Goal: Task Accomplishment & Management: Manage account settings

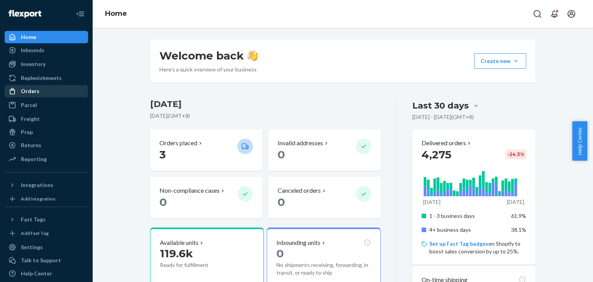
click at [53, 92] on div "Orders" at bounding box center [46, 91] width 82 height 11
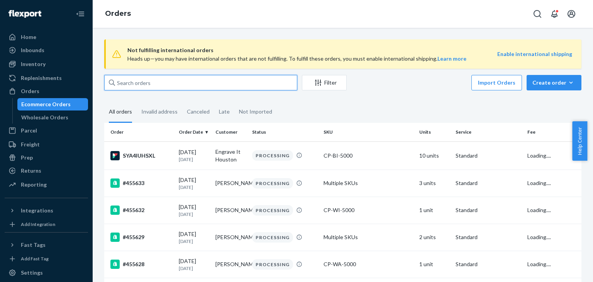
click at [178, 85] on input "text" at bounding box center [200, 82] width 193 height 15
paste input "448207"
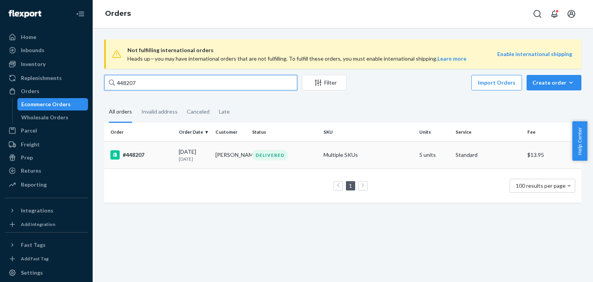
type input "448207"
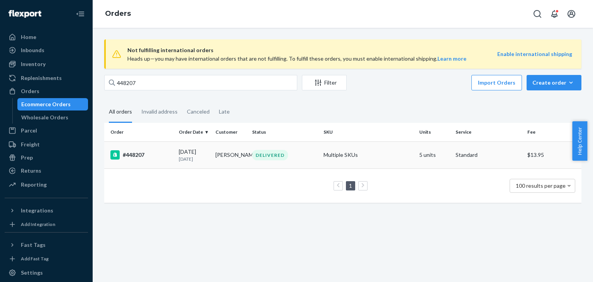
click at [321, 161] on td "Multiple SKUs" at bounding box center [368, 154] width 95 height 27
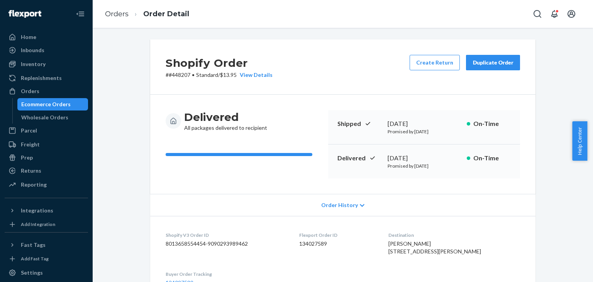
click at [486, 58] on button "Duplicate Order" at bounding box center [493, 62] width 54 height 15
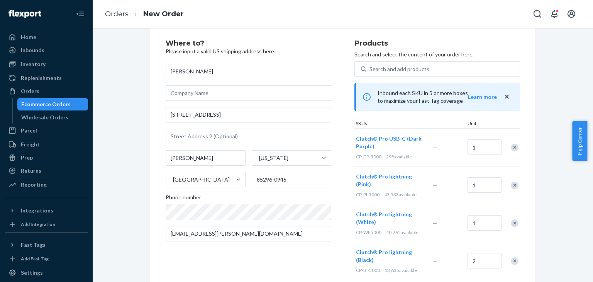
scroll to position [39, 0]
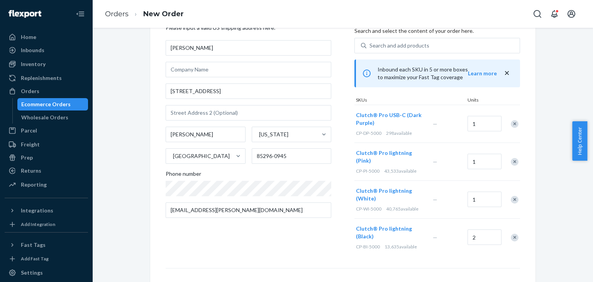
click at [515, 122] on div "Remove Item" at bounding box center [515, 124] width 8 height 8
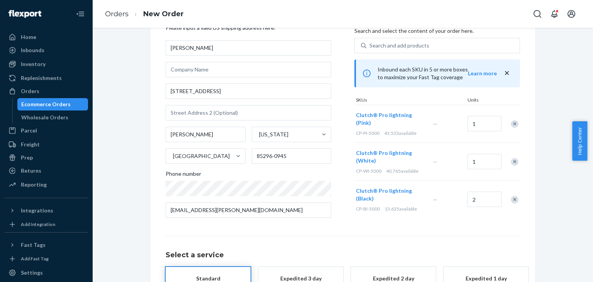
click at [512, 158] on div "Remove Item" at bounding box center [515, 162] width 8 height 8
click at [511, 158] on div "Remove Item" at bounding box center [515, 162] width 8 height 8
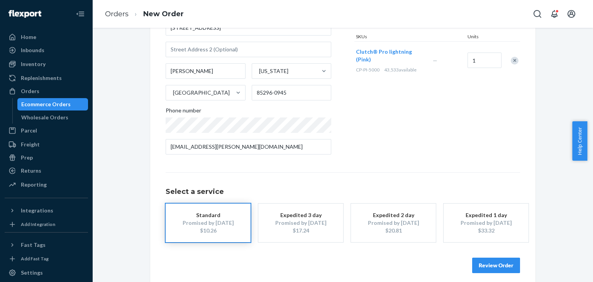
scroll to position [108, 0]
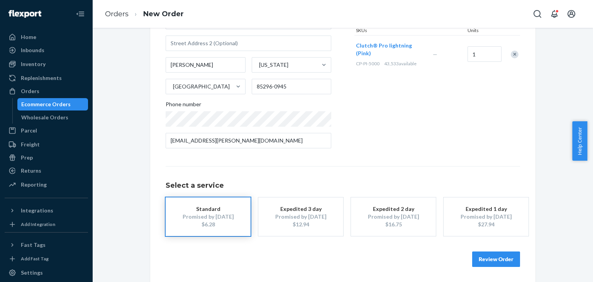
click at [508, 259] on button "Review Order" at bounding box center [496, 259] width 48 height 15
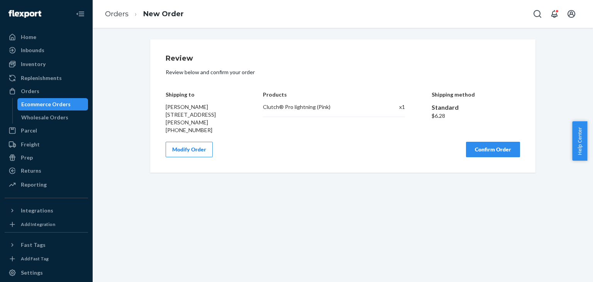
click at [503, 149] on button "Confirm Order" at bounding box center [493, 149] width 54 height 15
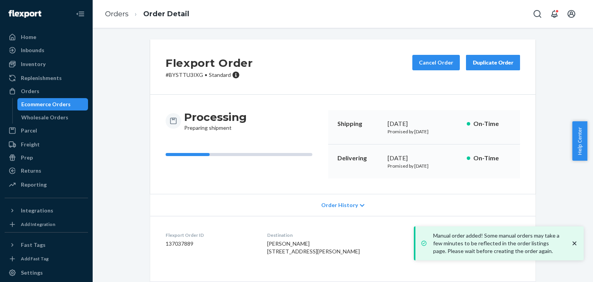
click at [187, 76] on p "# BYSTTU3IXG • Standard" at bounding box center [209, 75] width 87 height 8
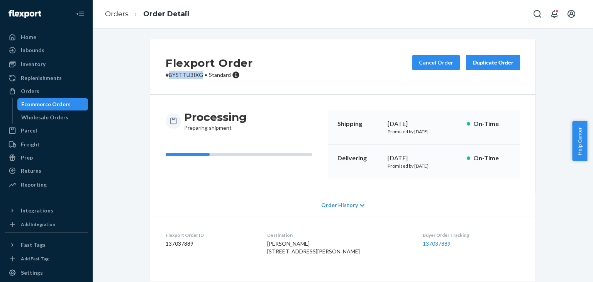
copy p "BYSTTU3IXG"
click at [33, 172] on div "Returns" at bounding box center [31, 171] width 20 height 8
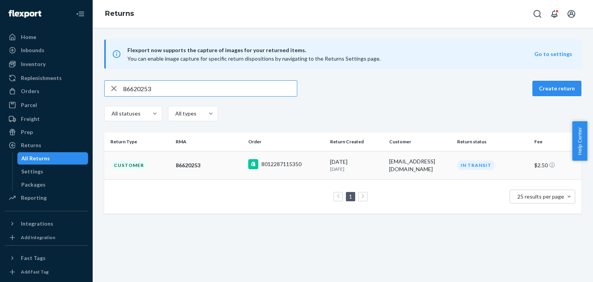
type input "86620253"
click at [376, 166] on p "[DATE]" at bounding box center [356, 169] width 53 height 7
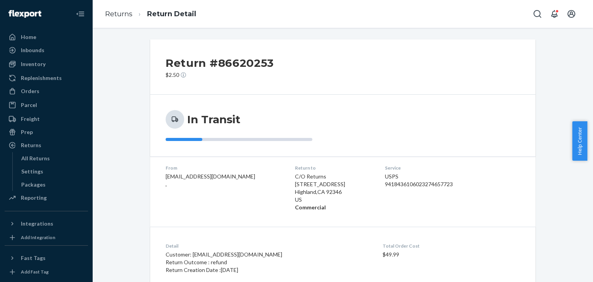
click at [408, 184] on div "9418436106023274657723" at bounding box center [432, 184] width 95 height 8
copy div "9418436106023274657723"
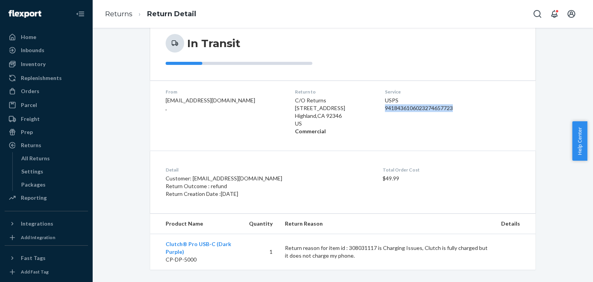
scroll to position [83, 0]
